Goal: Task Accomplishment & Management: Manage account settings

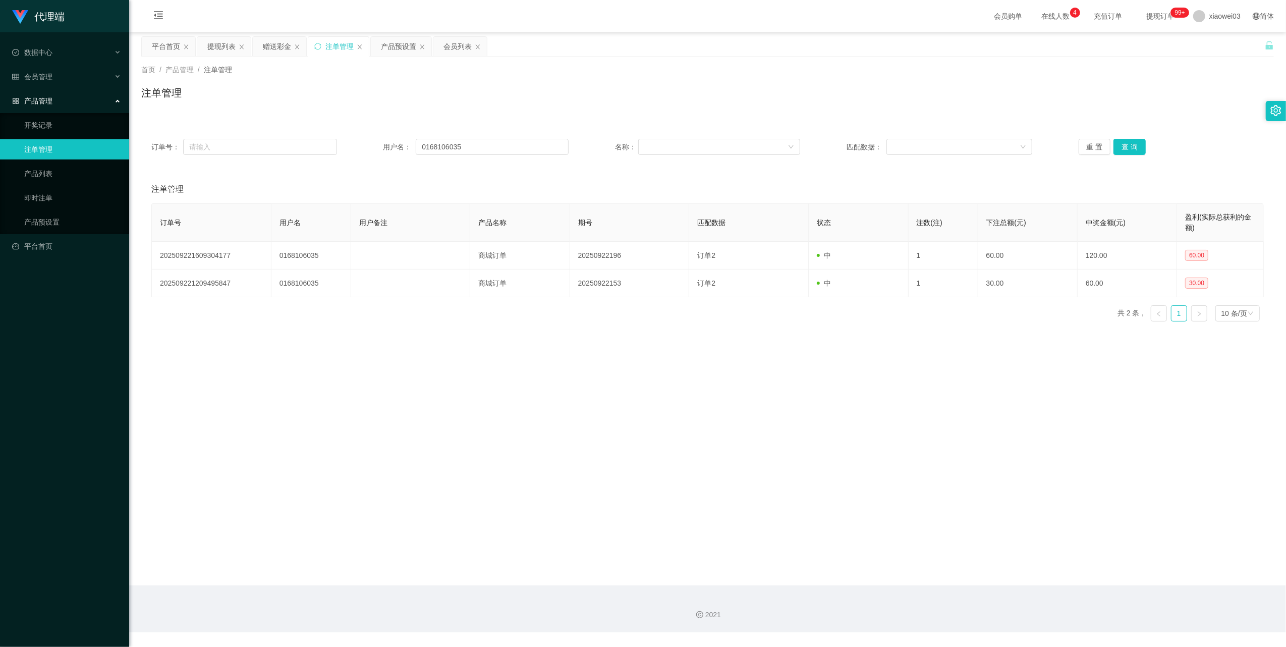
click at [213, 43] on div "提现列表" at bounding box center [221, 46] width 28 height 19
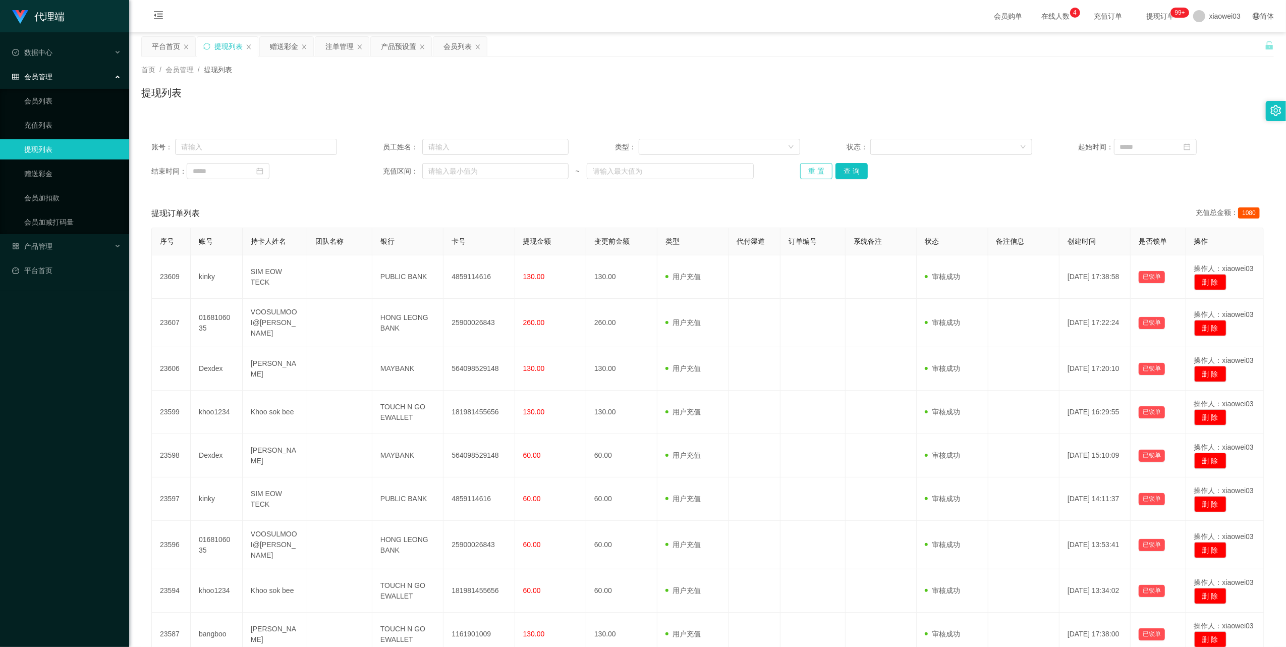
click at [814, 176] on button "重 置" at bounding box center [816, 171] width 32 height 16
click at [814, 176] on button "重 置" at bounding box center [821, 171] width 43 height 16
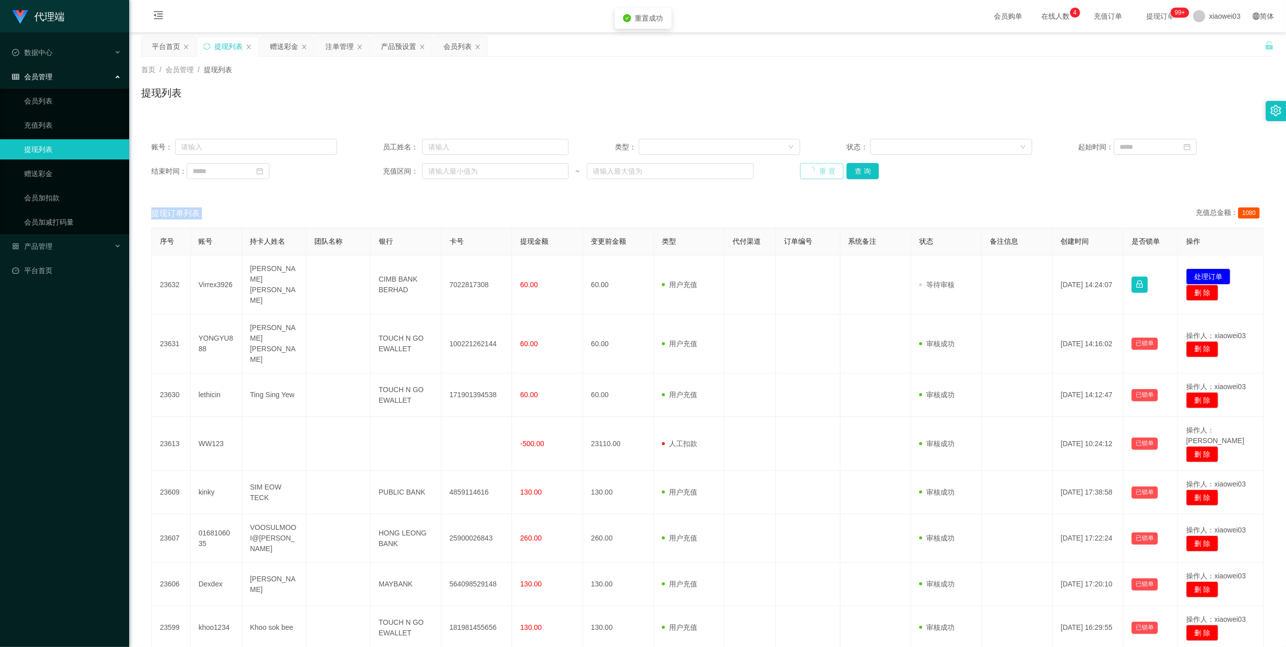
click at [814, 176] on div "重 置 查 询" at bounding box center [893, 171] width 186 height 16
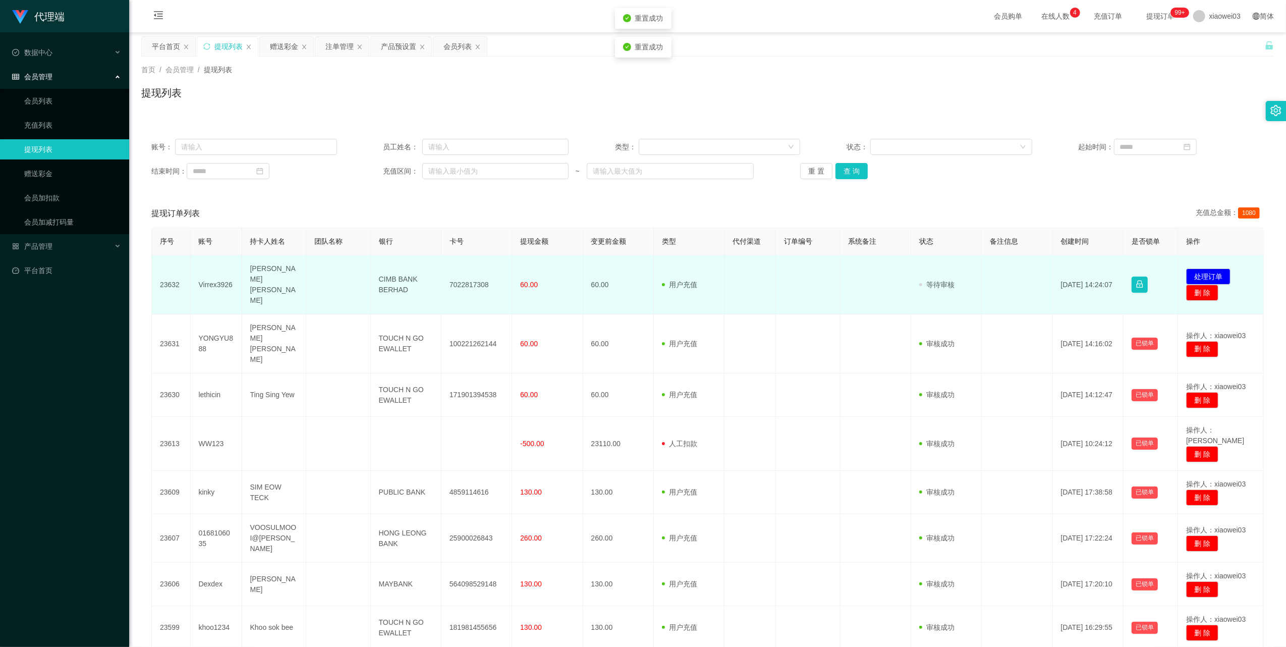
click at [469, 279] on td "7022817308" at bounding box center [477, 284] width 71 height 59
copy td "7022817308"
click at [382, 276] on td "CIMB BANK BERHAD" at bounding box center [406, 284] width 71 height 59
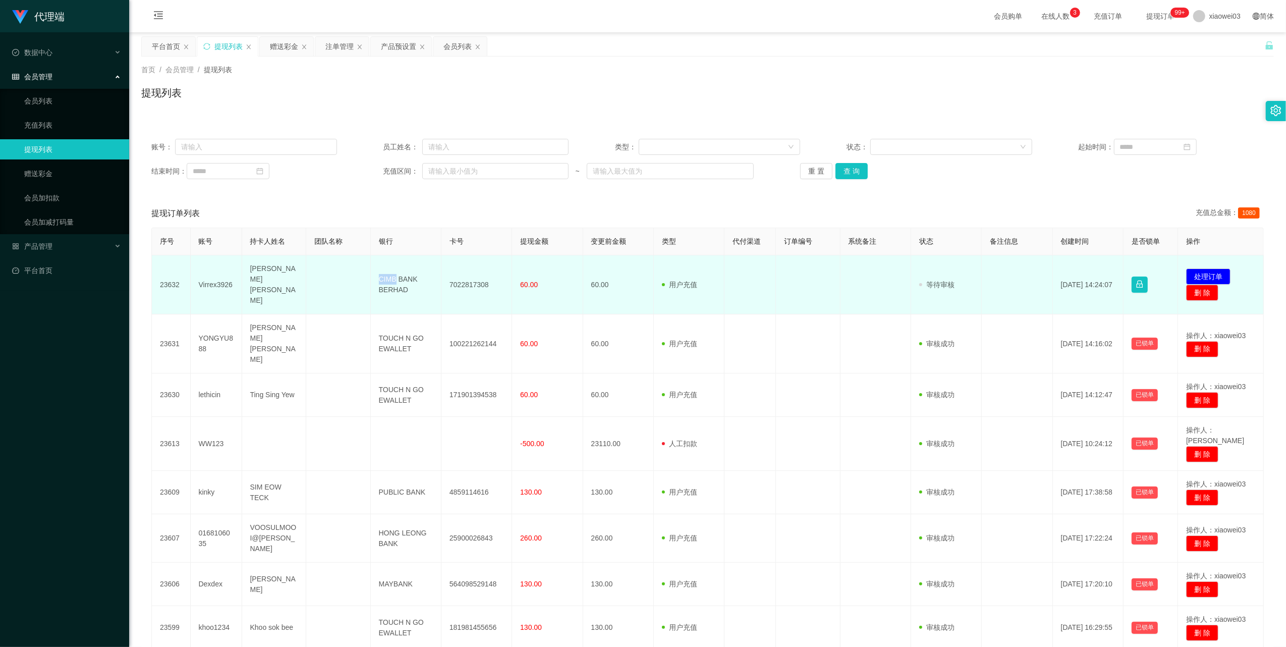
click at [383, 279] on td "CIMB BANK BERHAD" at bounding box center [406, 284] width 71 height 59
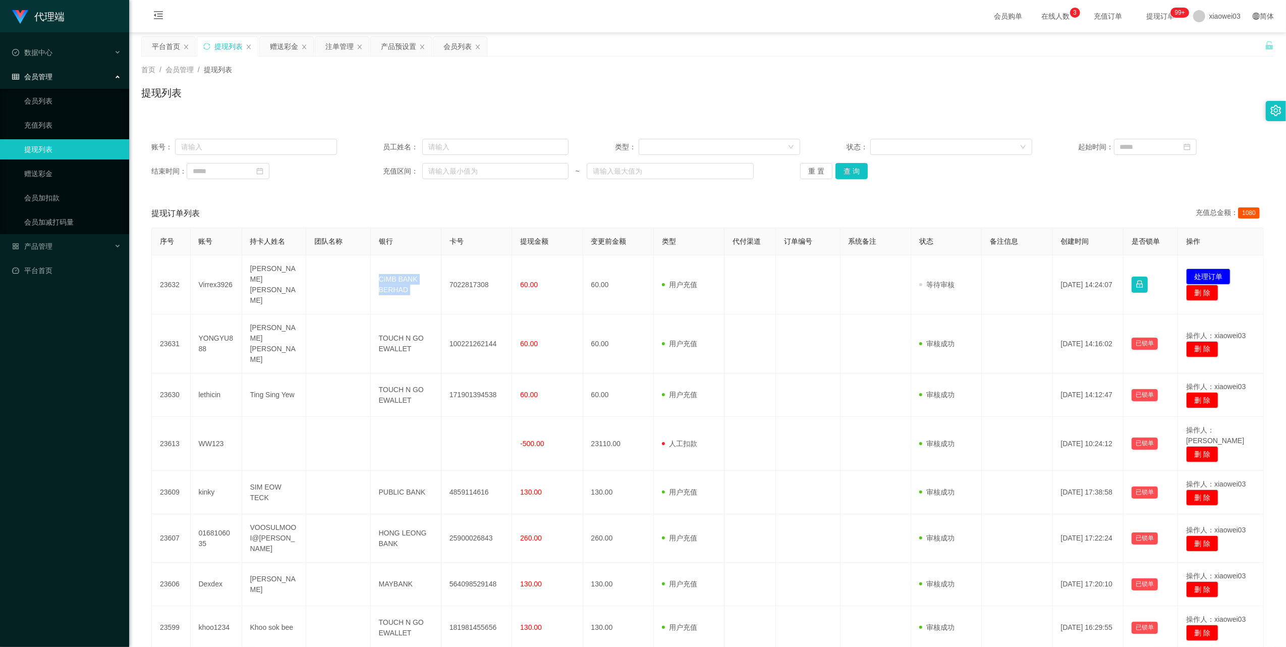
copy td "CIMB BANK BERHAD"
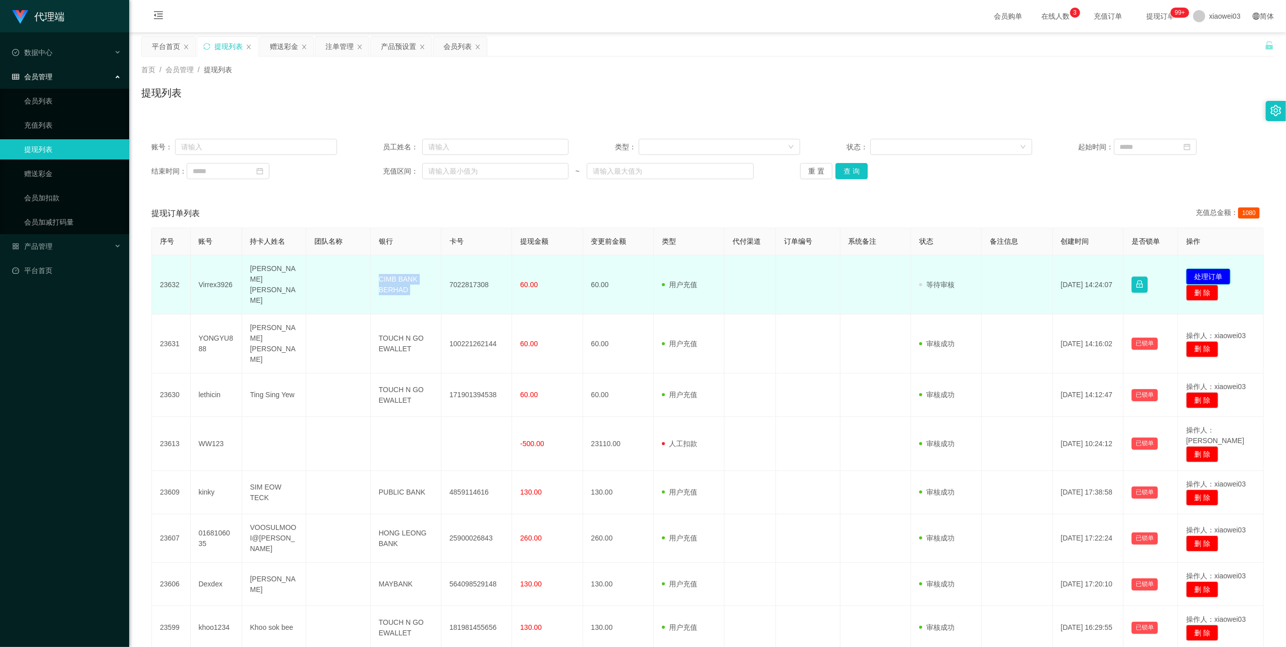
click at [1195, 268] on button "处理订单" at bounding box center [1208, 276] width 44 height 16
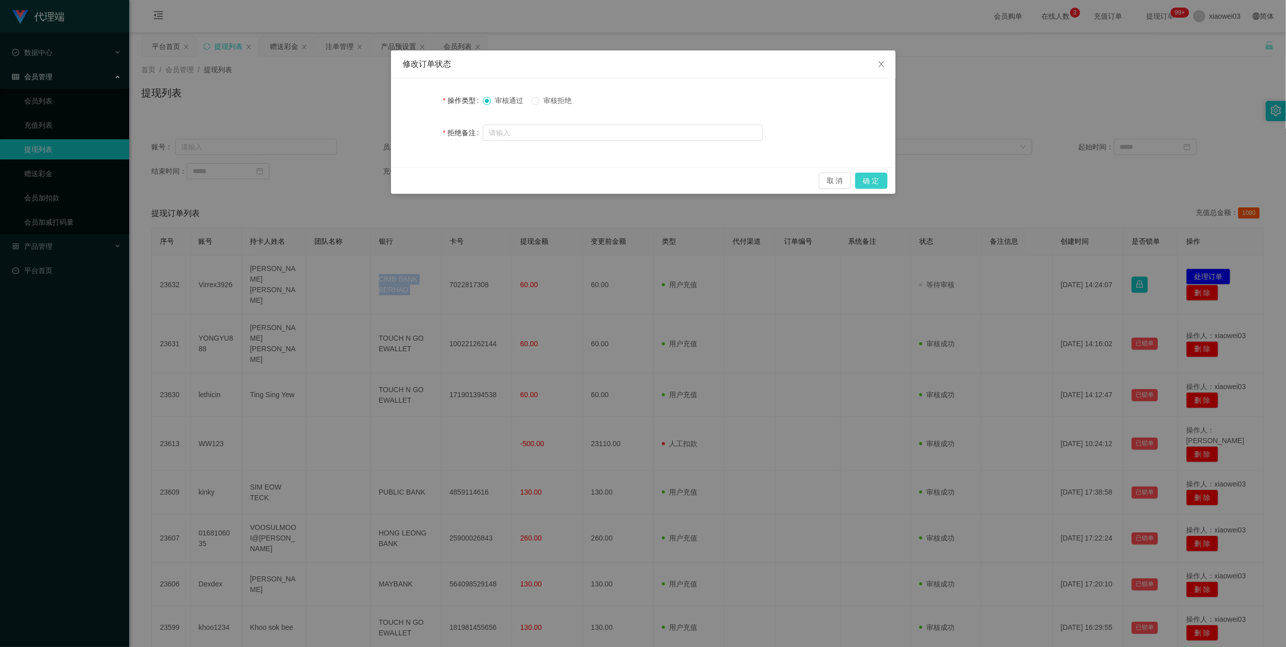
click at [879, 181] on button "确 定" at bounding box center [871, 181] width 32 height 16
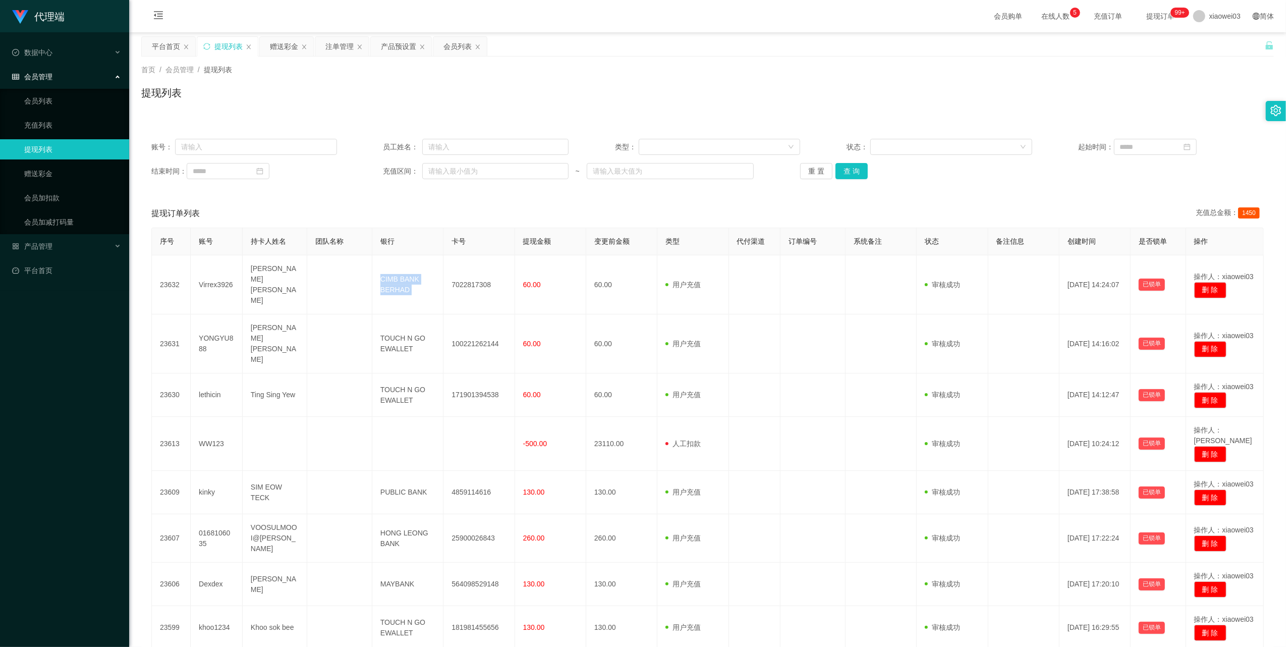
drag, startPoint x: 176, startPoint y: 55, endPoint x: 181, endPoint y: 57, distance: 5.6
click at [176, 55] on div "平台首页" at bounding box center [166, 46] width 28 height 19
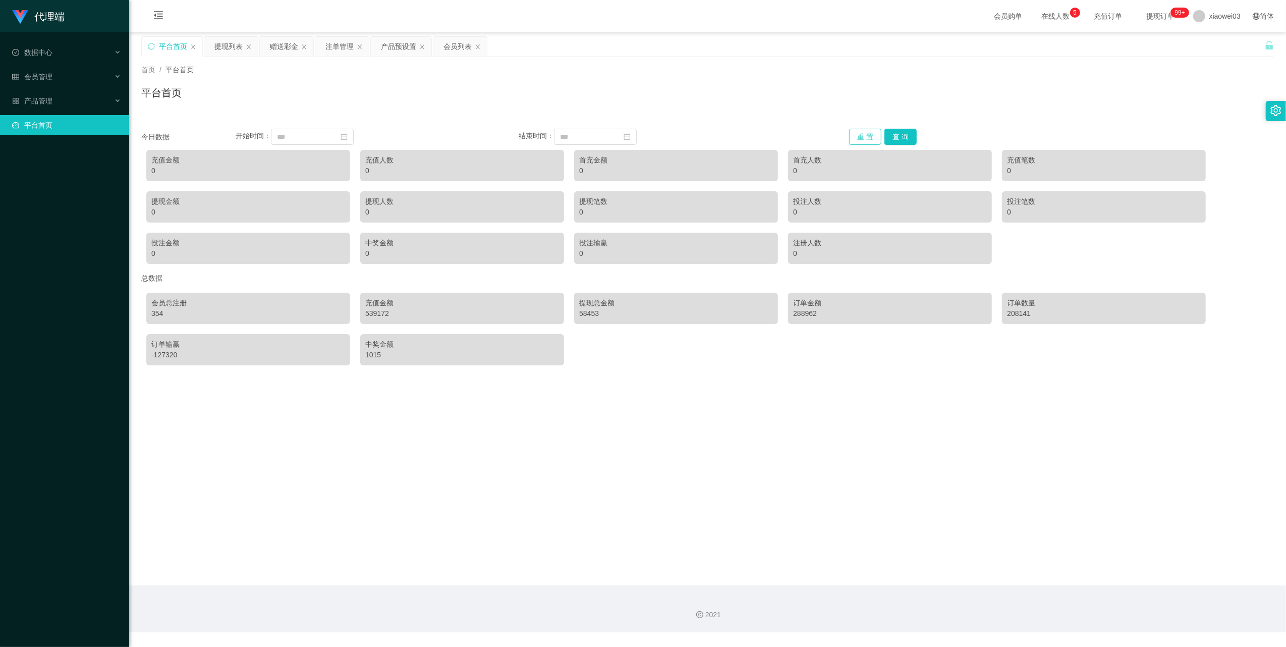
click at [868, 129] on button "重 置" at bounding box center [865, 137] width 32 height 16
click at [858, 138] on button "重 置" at bounding box center [865, 137] width 32 height 16
